Goal: Task Accomplishment & Management: Use online tool/utility

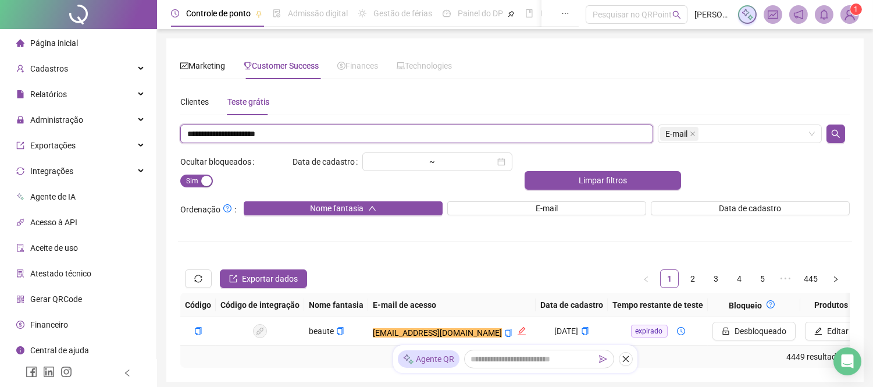
drag, startPoint x: 306, startPoint y: 132, endPoint x: 0, endPoint y: 123, distance: 306.1
click at [0, 123] on div "**********" at bounding box center [436, 229] width 873 height 459
paste input "**********"
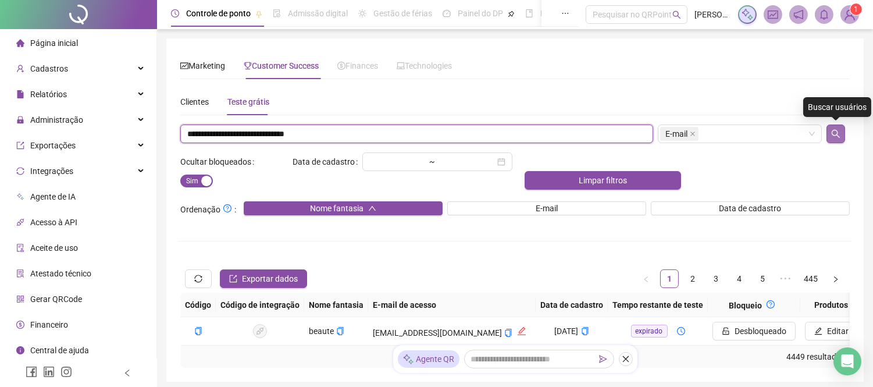
type input "**********"
click at [833, 134] on icon "search" at bounding box center [835, 133] width 9 height 9
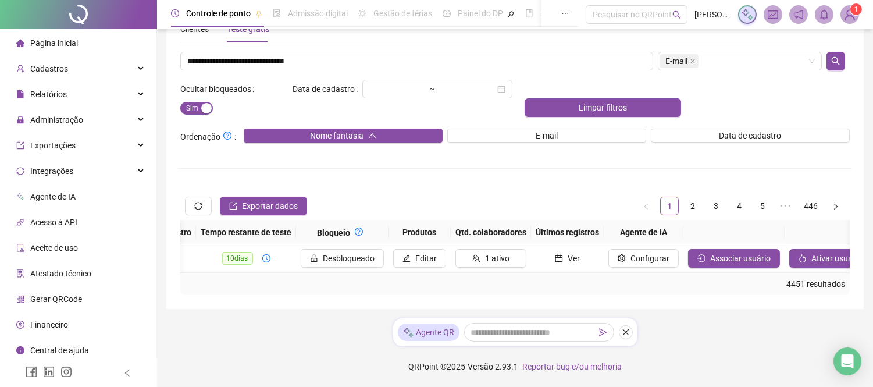
scroll to position [0, 523]
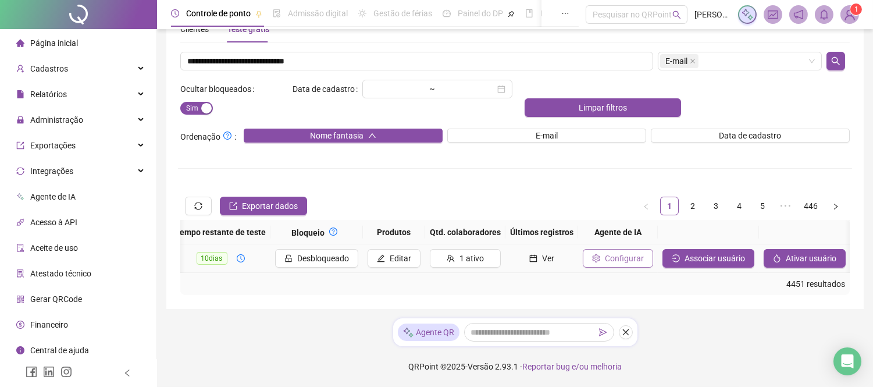
click at [621, 252] on span "Configurar" at bounding box center [624, 258] width 39 height 13
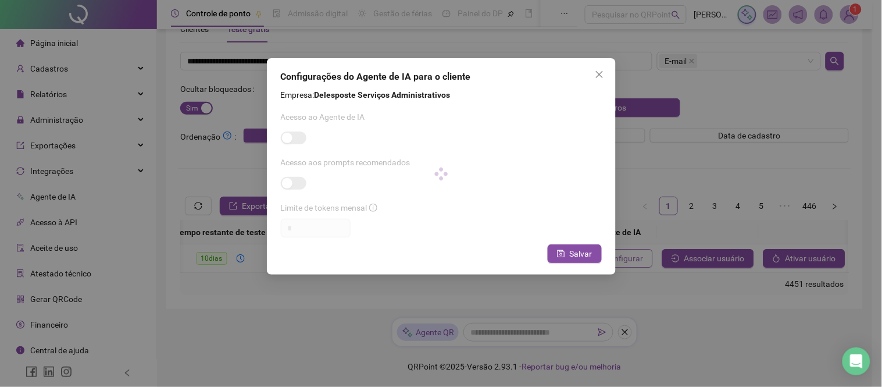
type input "*********"
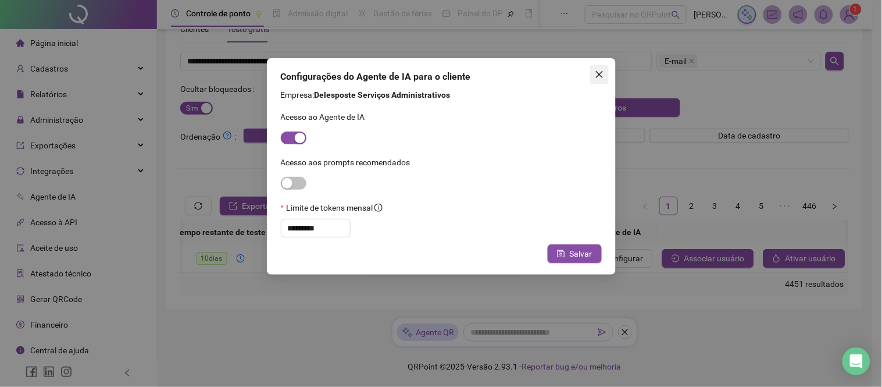
click at [599, 66] on button "Close" at bounding box center [599, 74] width 19 height 19
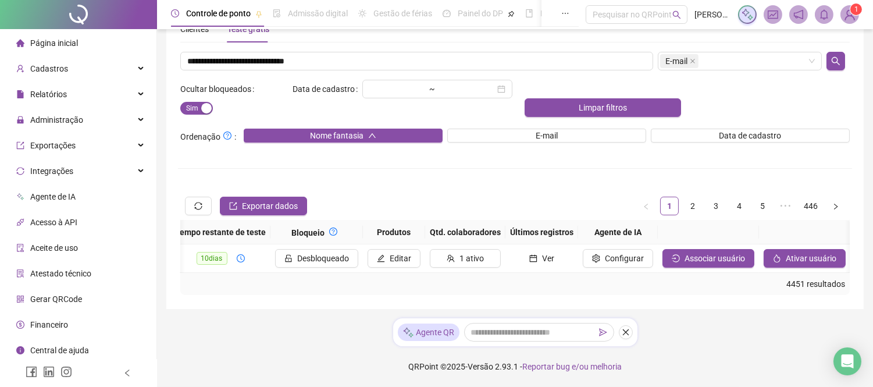
scroll to position [0, 514]
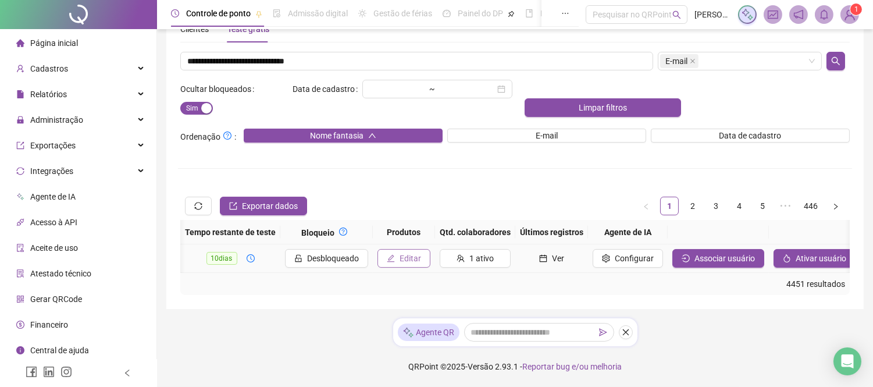
click at [395, 254] on icon "edit" at bounding box center [391, 258] width 8 height 8
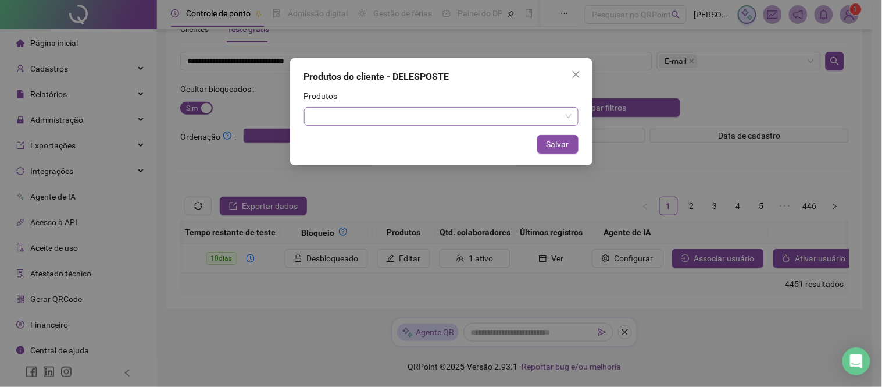
click at [426, 114] on div at bounding box center [441, 116] width 275 height 19
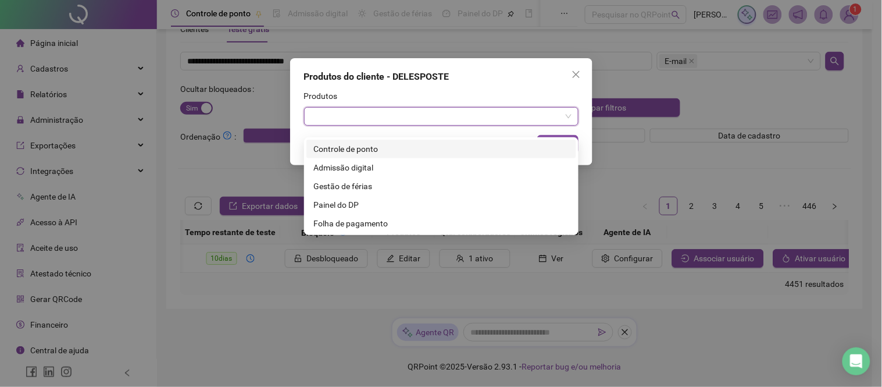
click at [365, 142] on div "Controle de ponto" at bounding box center [441, 148] width 256 height 13
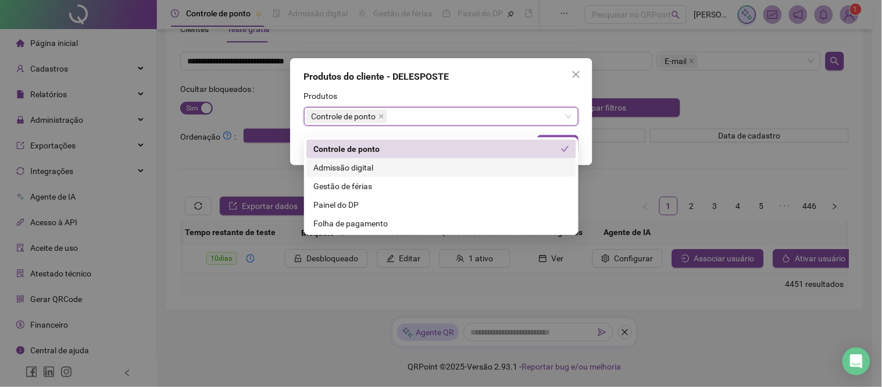
click at [368, 161] on div "Admissão digital" at bounding box center [441, 167] width 256 height 13
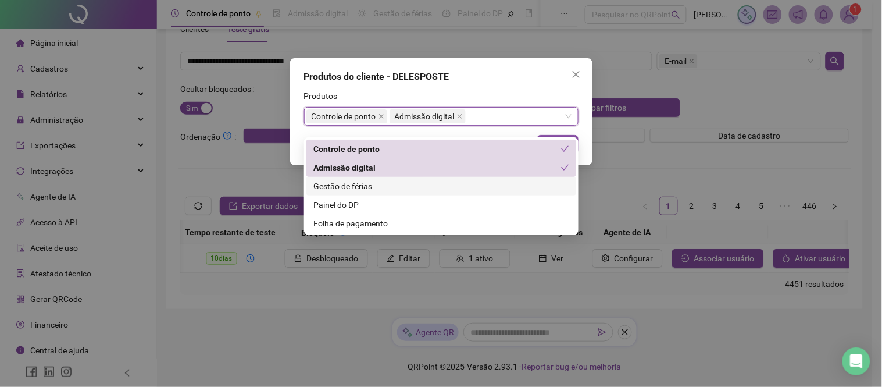
click at [378, 182] on div "Gestão de férias" at bounding box center [441, 186] width 256 height 13
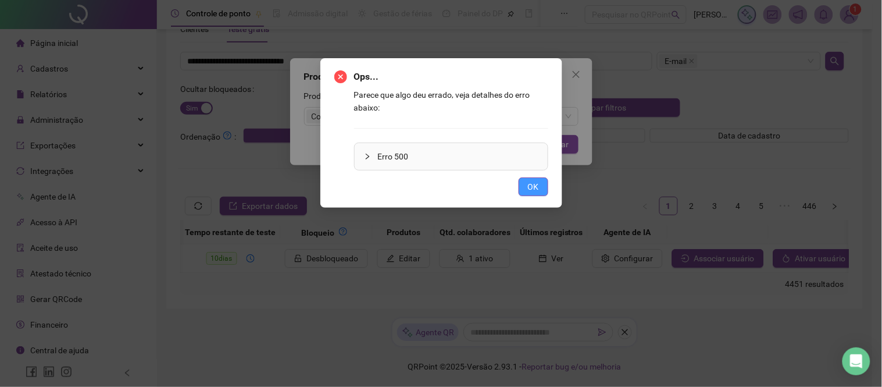
click at [532, 183] on span "OK" at bounding box center [533, 186] width 11 height 13
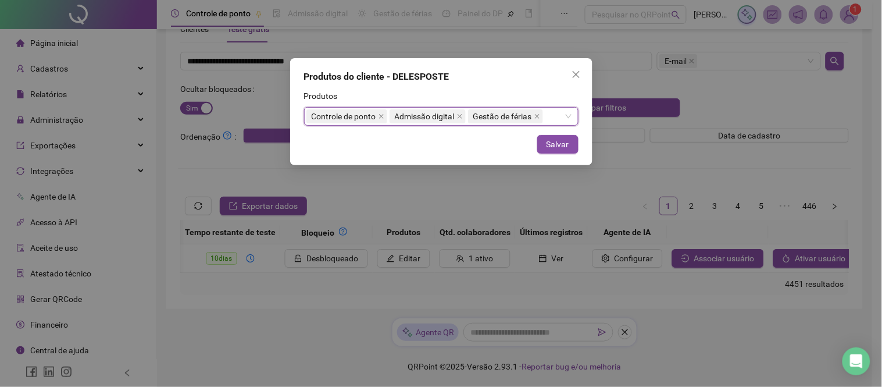
click at [567, 115] on div "Controle de ponto Admissão digital Gestão de férias" at bounding box center [441, 116] width 275 height 19
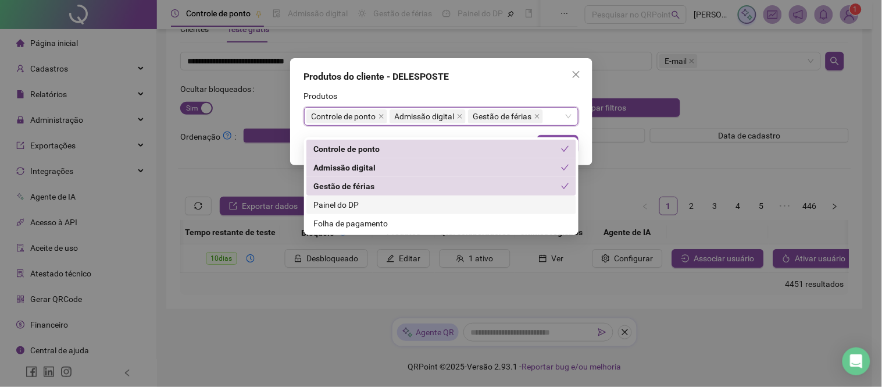
click at [363, 198] on div "Painel do DP" at bounding box center [441, 204] width 256 height 13
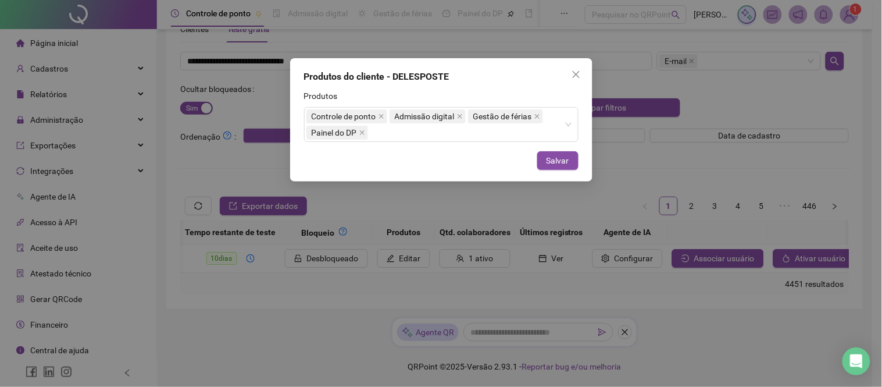
click at [537, 83] on div "Produtos do cliente - DELESPOSTE" at bounding box center [441, 77] width 275 height 14
click at [559, 158] on span "Salvar" at bounding box center [558, 160] width 23 height 13
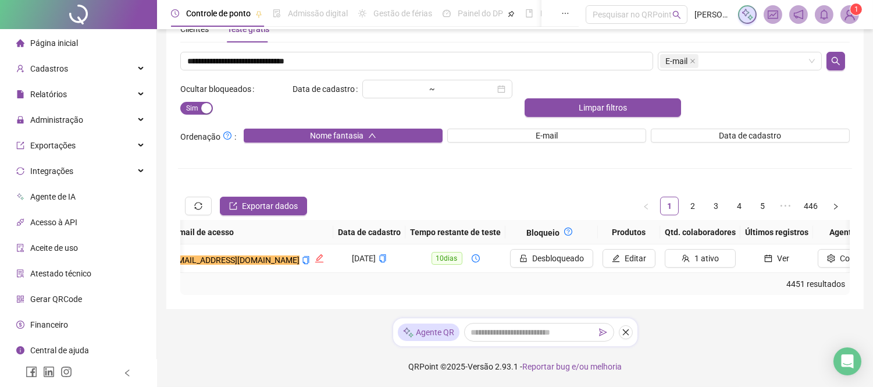
scroll to position [0, 321]
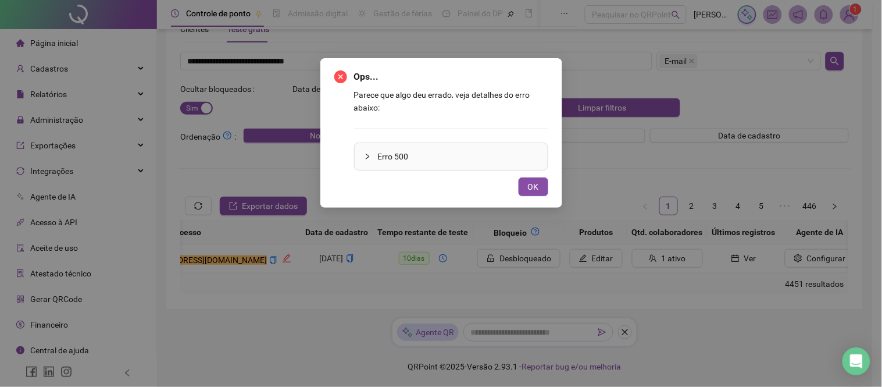
click at [525, 170] on div "Ops... Parece que algo deu errado, veja detalhes do erro abaixo: Erro 500 OK" at bounding box center [441, 133] width 214 height 126
click at [542, 187] on button "OK" at bounding box center [534, 186] width 30 height 19
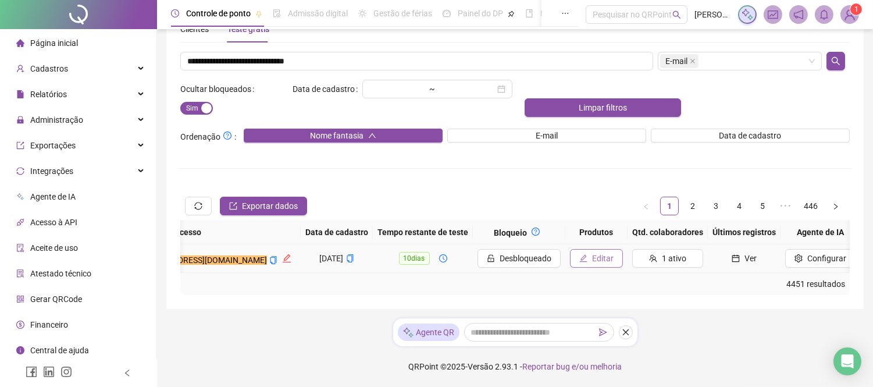
click at [611, 252] on span "Editar" at bounding box center [603, 258] width 22 height 13
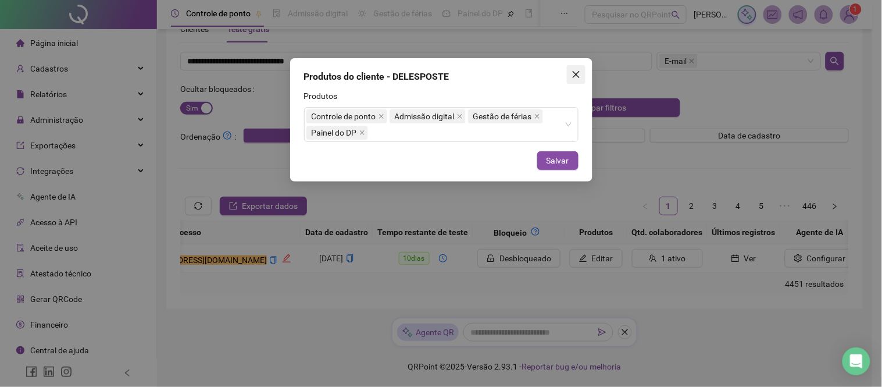
click at [574, 70] on icon "close" at bounding box center [576, 74] width 9 height 9
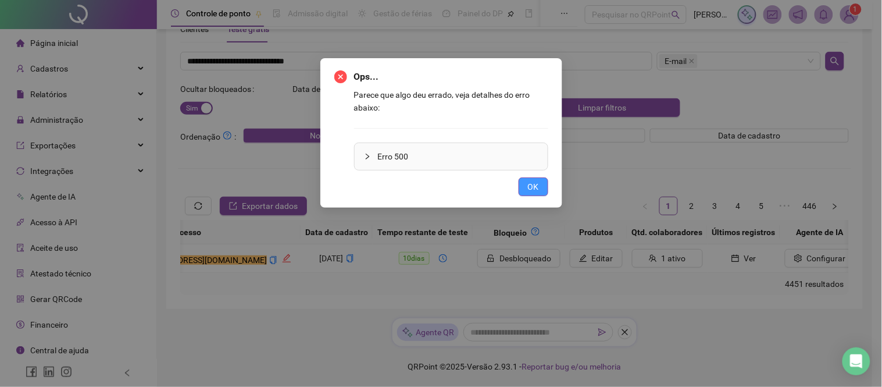
click at [536, 180] on span "OK" at bounding box center [533, 186] width 11 height 13
